Goal: Task Accomplishment & Management: Manage account settings

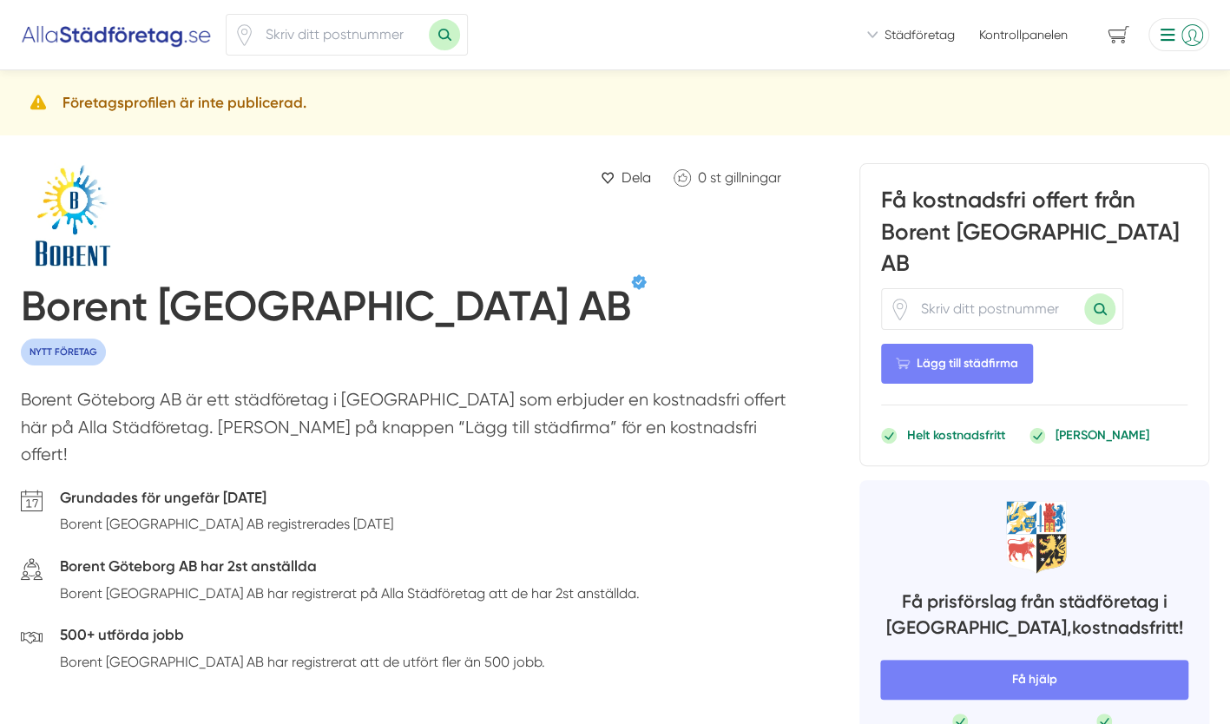
click at [1191, 36] on li at bounding box center [1176, 34] width 68 height 33
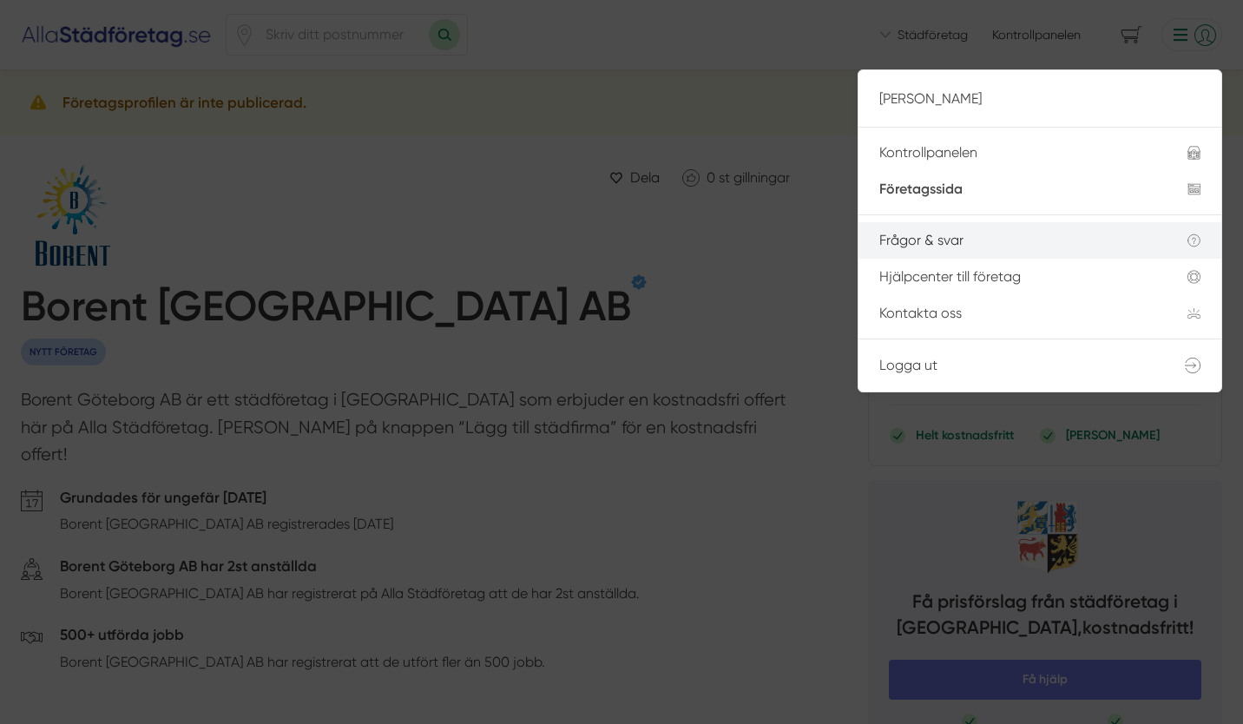
click at [915, 243] on div "Frågor & svar" at bounding box center [1013, 241] width 267 height 16
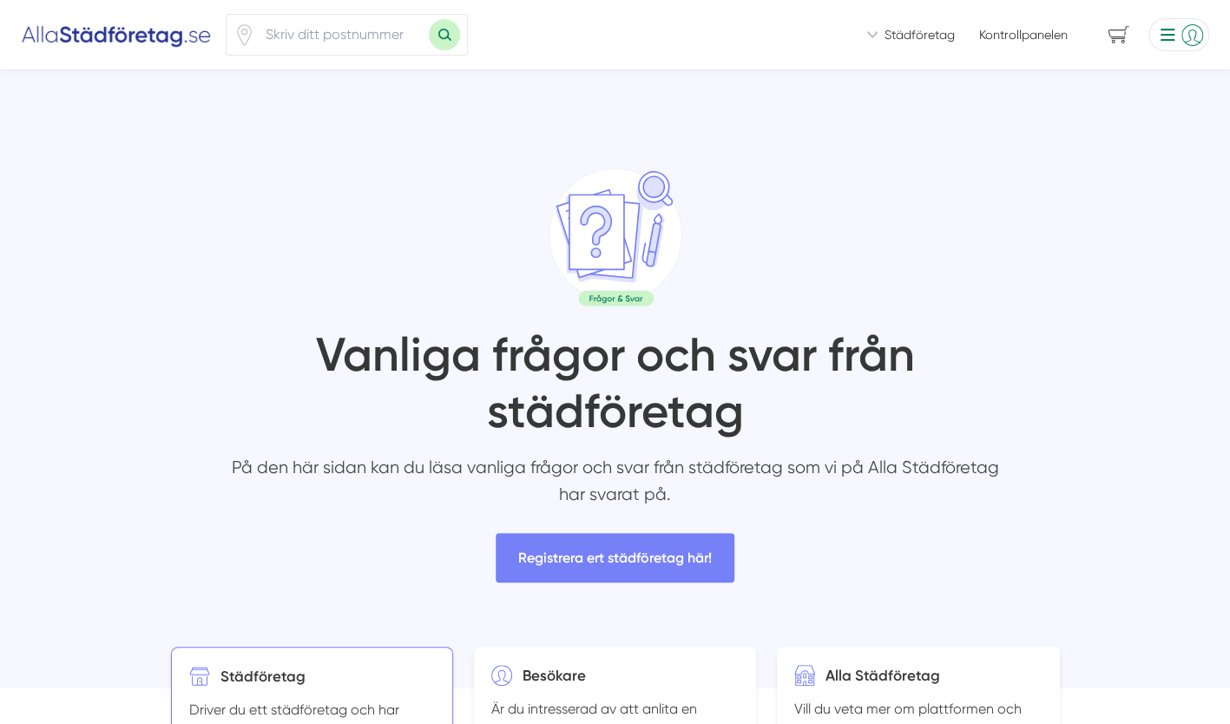
click at [1194, 31] on li at bounding box center [1176, 34] width 68 height 33
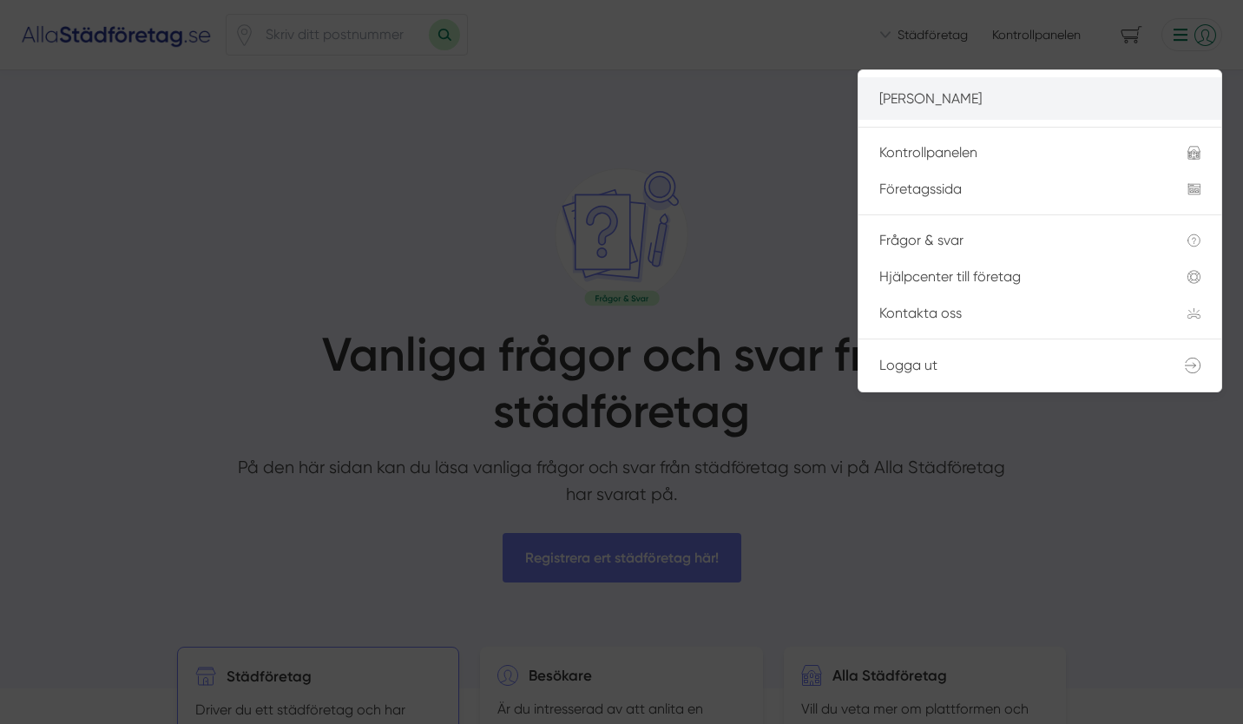
click at [956, 82] on li "[PERSON_NAME]" at bounding box center [1040, 98] width 363 height 43
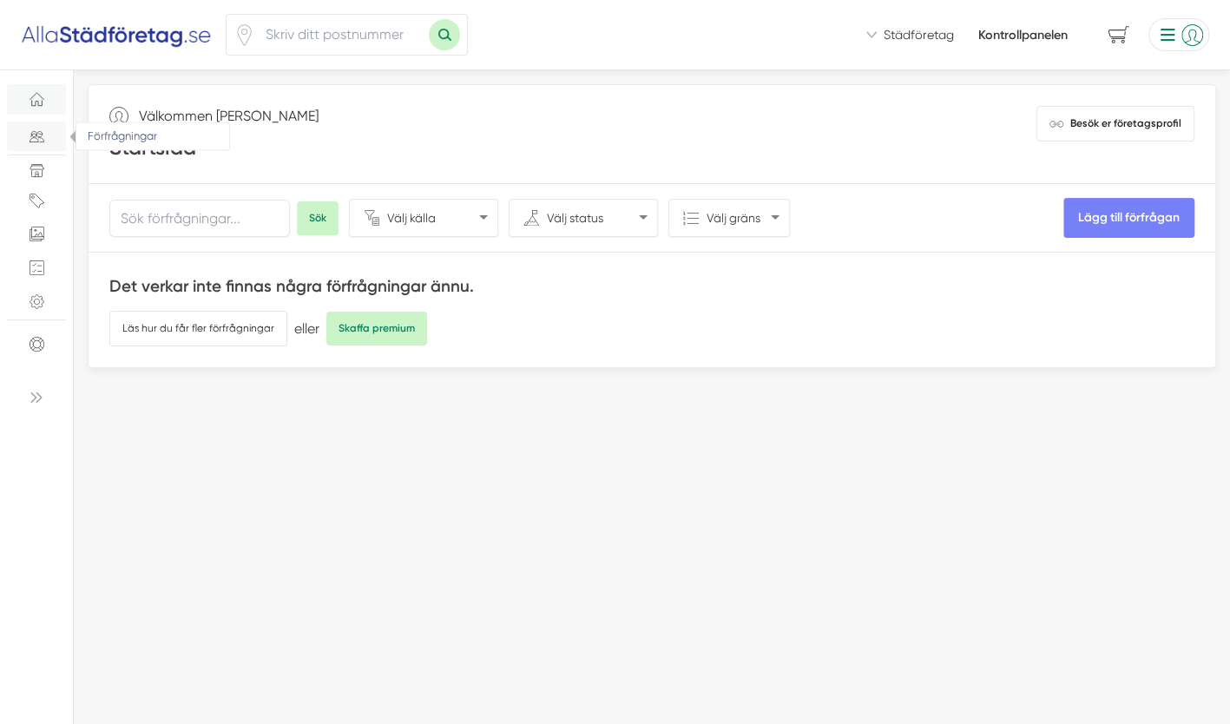
click at [43, 138] on span "Förfrågningar" at bounding box center [36, 136] width 31 height 15
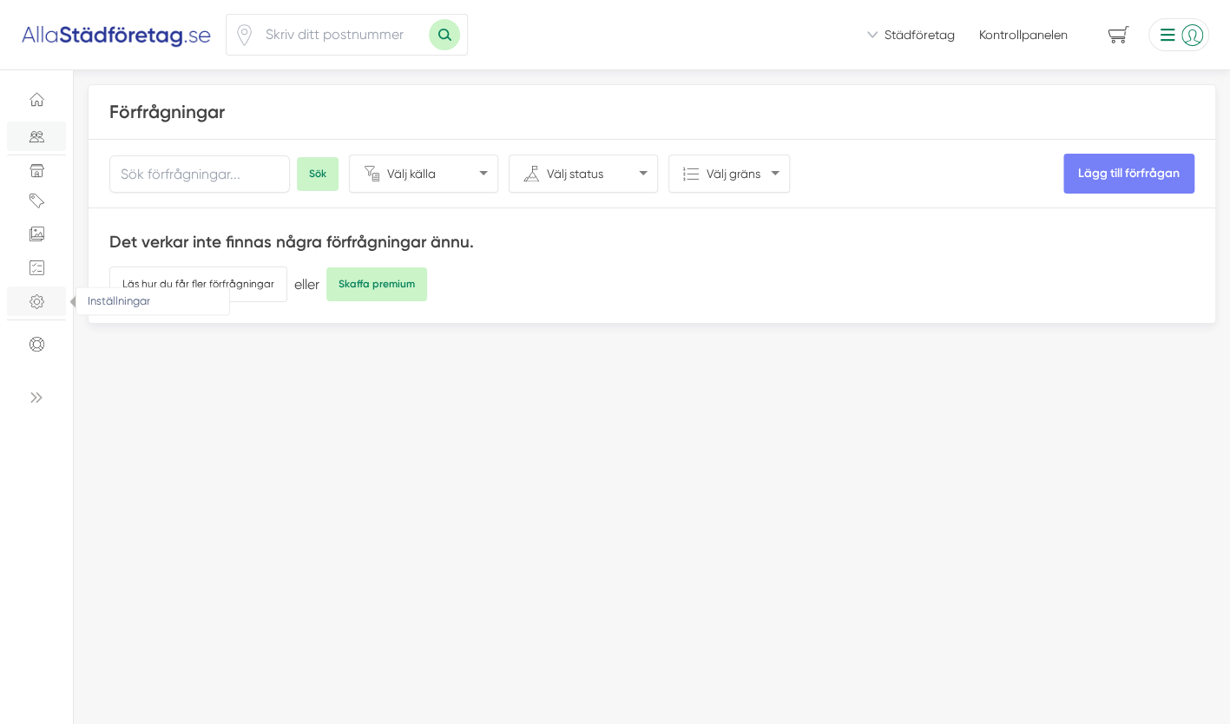
click at [33, 306] on icon "Inställningar" at bounding box center [37, 301] width 15 height 15
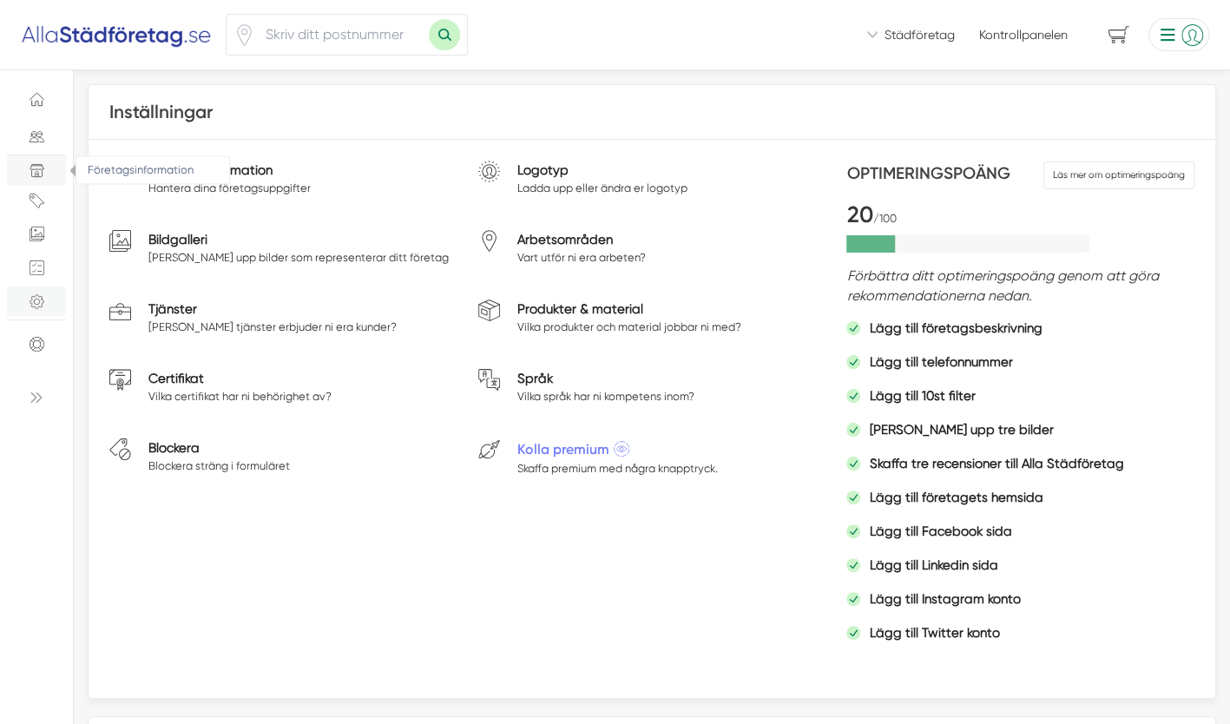
click at [40, 161] on link "Företagsinformation" at bounding box center [36, 170] width 59 height 31
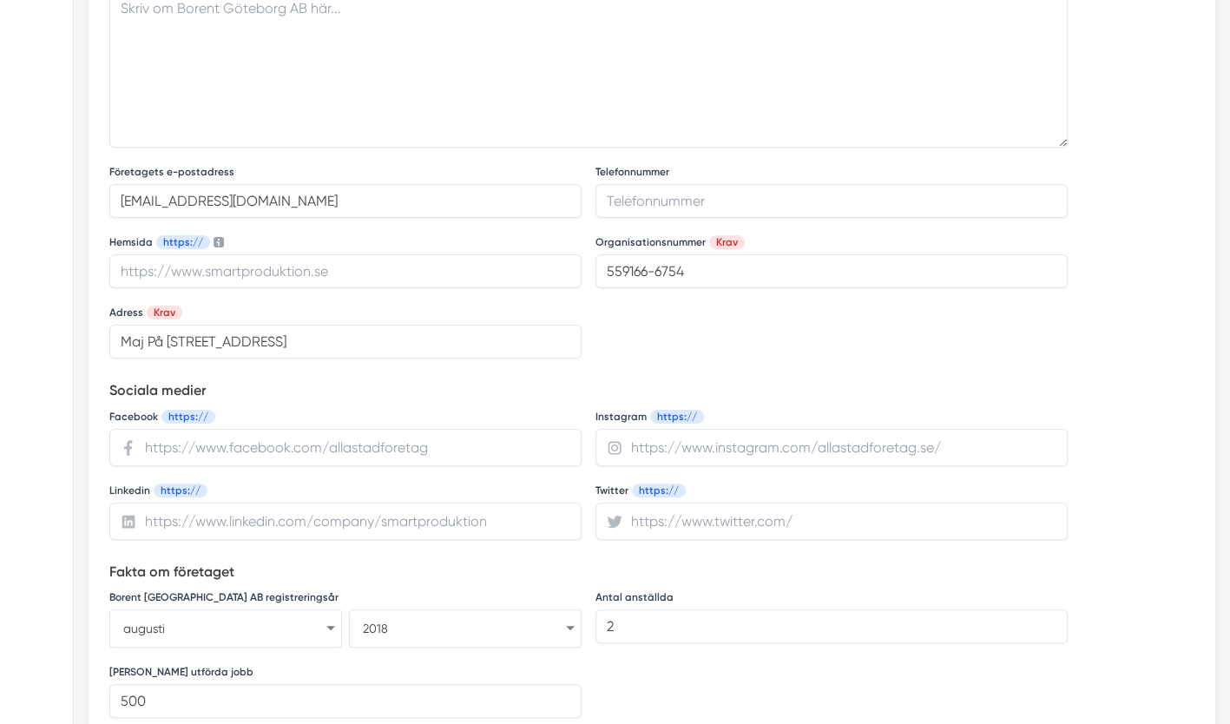
scroll to position [470, 0]
click at [254, 334] on input "Maj På Malös Gata 22, Göteborg, Sverige" at bounding box center [345, 341] width 472 height 34
click at [679, 276] on input "559166-6754" at bounding box center [832, 271] width 472 height 34
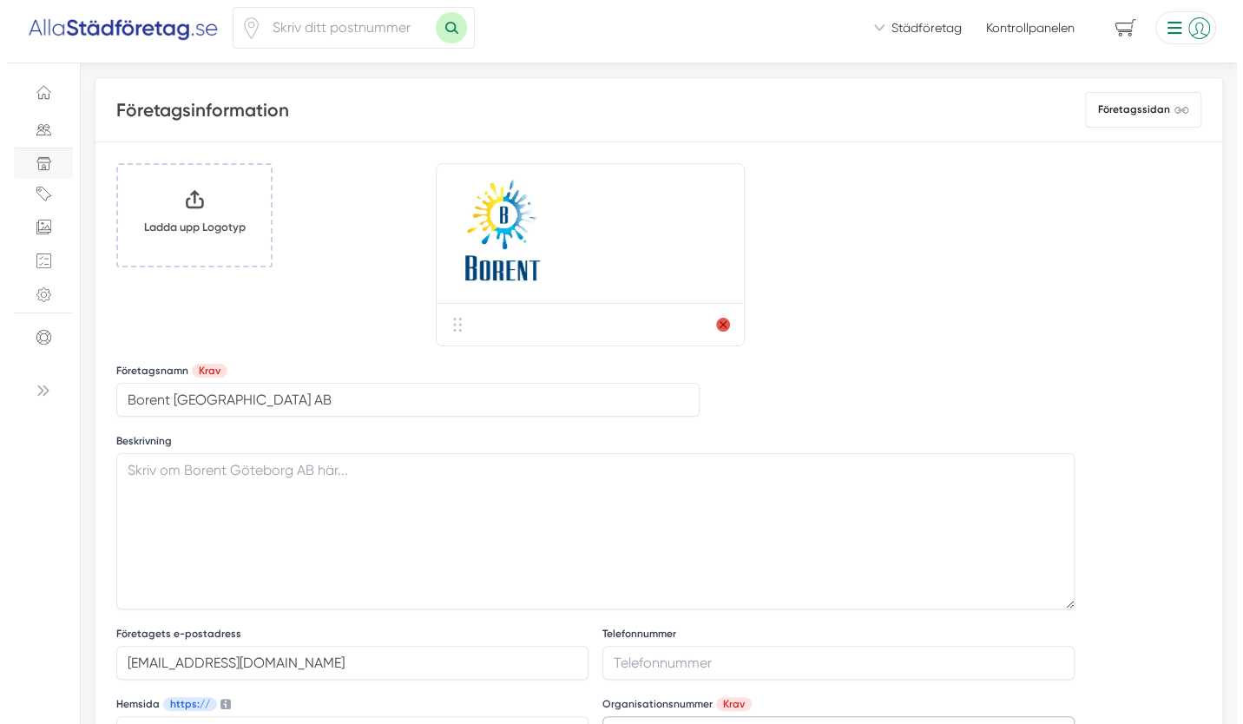
scroll to position [0, 0]
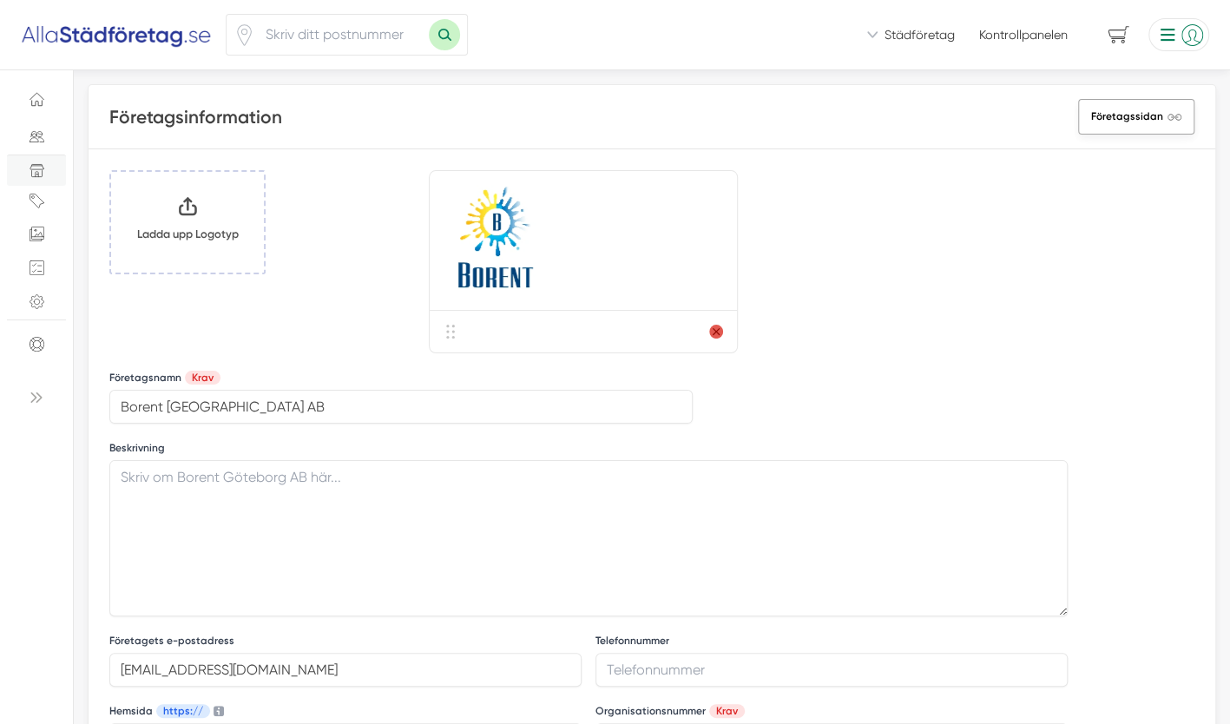
click at [1117, 104] on link "Företagssidan" at bounding box center [1136, 117] width 116 height 36
click at [880, 35] on div "Städföretag Hur fungerar Alla Städföretag? Så här fungerar tjänsten för städför…" at bounding box center [919, 34] width 105 height 17
click at [1203, 35] on li at bounding box center [1176, 34] width 68 height 33
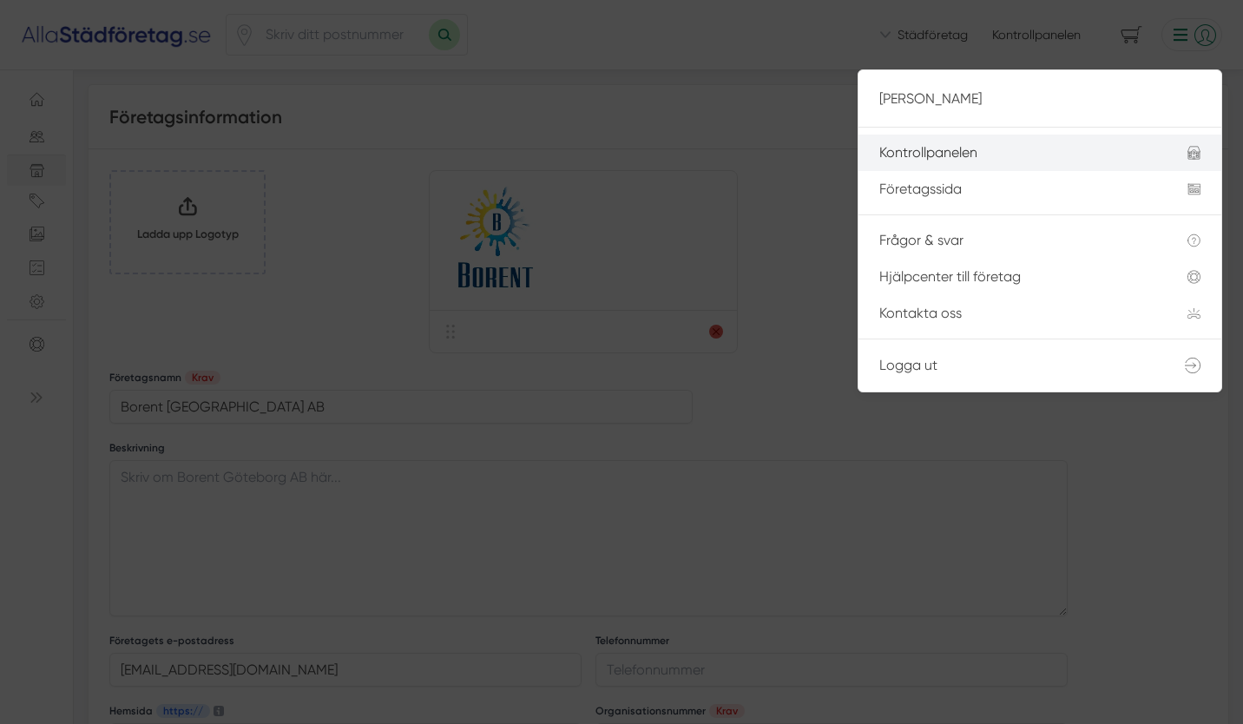
click at [965, 158] on div "Kontrollpanelen" at bounding box center [1013, 153] width 267 height 16
